Goal: Task Accomplishment & Management: Complete application form

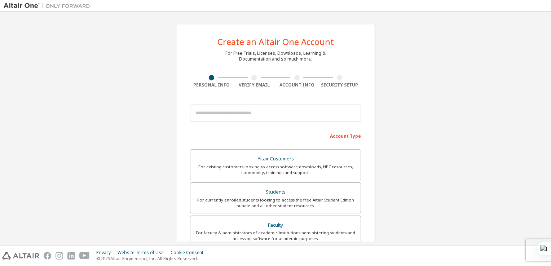
click at [288, 103] on div at bounding box center [275, 113] width 171 height 25
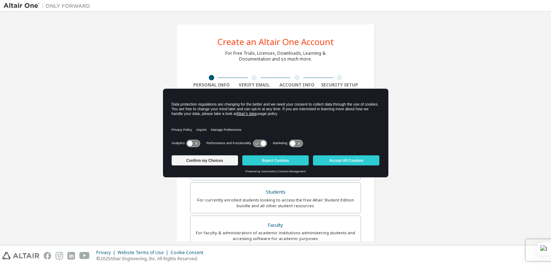
click at [259, 113] on div "Data protection regulations are changing for the better and we need your consen…" at bounding box center [276, 109] width 208 height 14
click at [350, 158] on button "Accept All Cookies" at bounding box center [346, 160] width 66 height 10
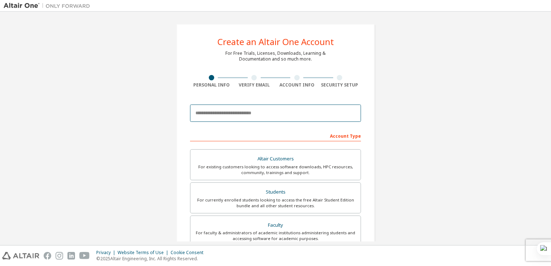
click at [226, 116] on input "email" at bounding box center [275, 113] width 171 height 17
type input "**********"
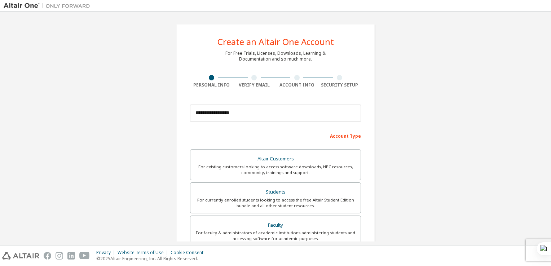
type input "**********"
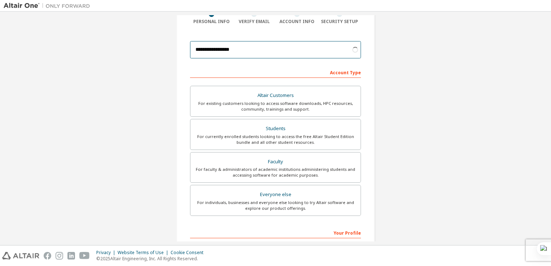
scroll to position [70, 0]
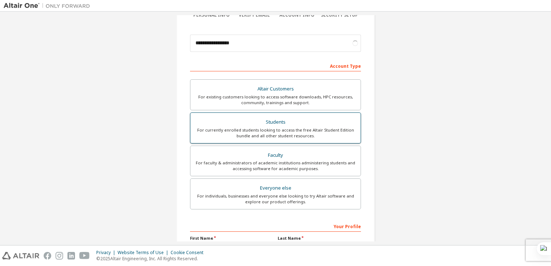
click at [261, 125] on div "Students" at bounding box center [276, 122] width 162 height 10
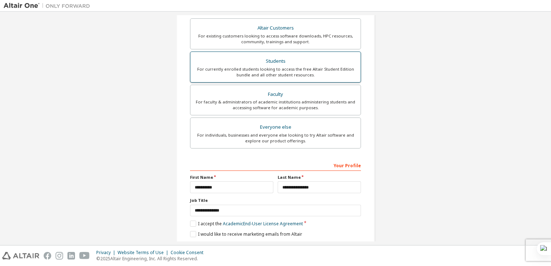
scroll to position [154, 0]
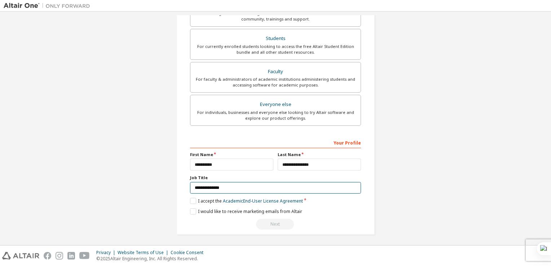
drag, startPoint x: 231, startPoint y: 187, endPoint x: 175, endPoint y: 191, distance: 56.0
click at [176, 191] on div "**********" at bounding box center [275, 52] width 198 height 365
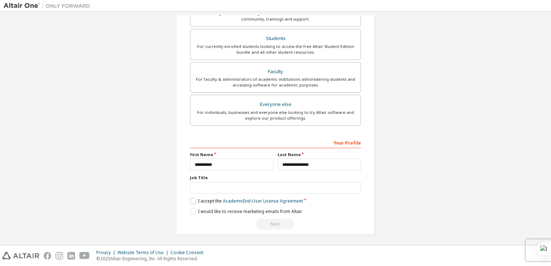
click at [190, 200] on label "I accept the Academic End-User License Agreement" at bounding box center [246, 201] width 113 height 6
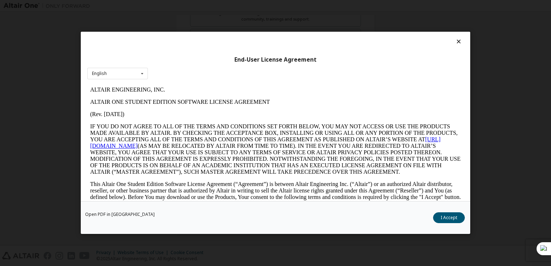
scroll to position [0, 0]
click at [451, 219] on button "I Accept" at bounding box center [449, 218] width 32 height 11
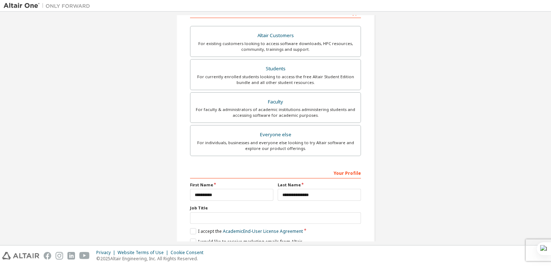
scroll to position [154, 0]
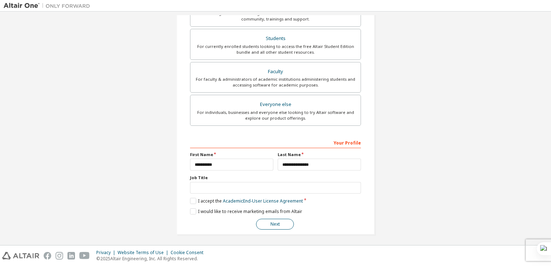
click at [286, 224] on button "Next" at bounding box center [275, 224] width 38 height 11
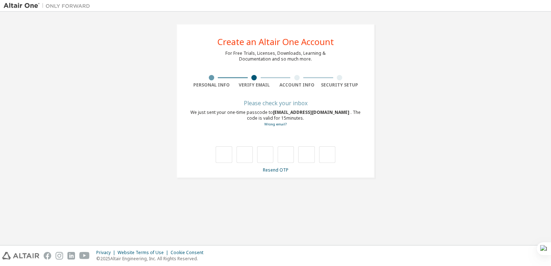
scroll to position [0, 0]
type input "*"
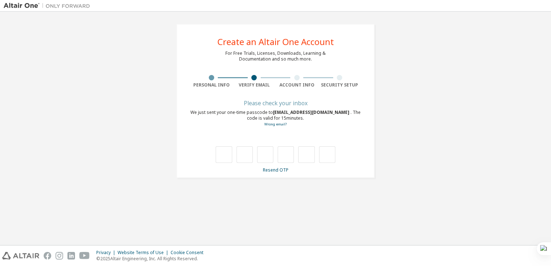
type input "*"
click at [258, 144] on input "text" at bounding box center [276, 140] width 170 height 11
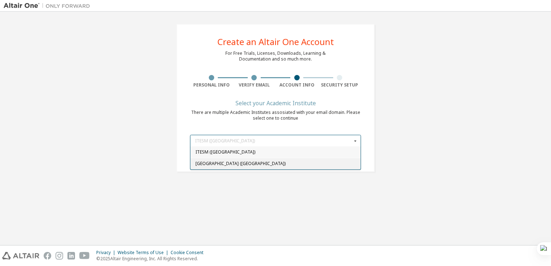
click at [235, 162] on span "[GEOGRAPHIC_DATA] ([GEOGRAPHIC_DATA])" at bounding box center [275, 164] width 160 height 4
type input "******"
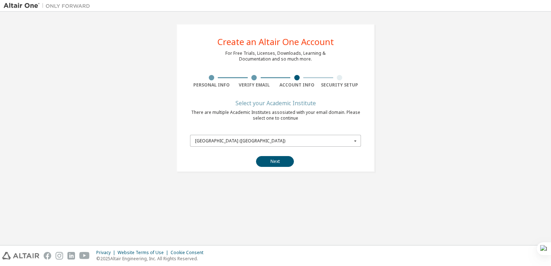
click at [309, 136] on input "text" at bounding box center [276, 140] width 170 height 11
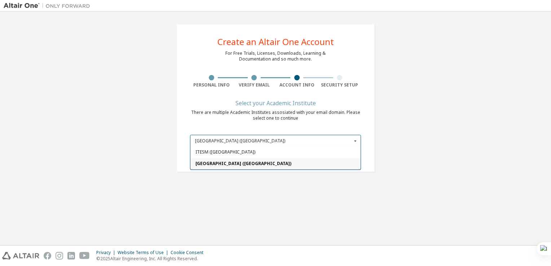
click at [278, 166] on div "[GEOGRAPHIC_DATA] ([GEOGRAPHIC_DATA])" at bounding box center [275, 164] width 170 height 12
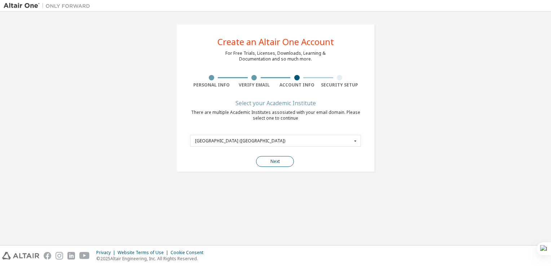
click at [278, 162] on button "Next" at bounding box center [275, 161] width 38 height 11
